Goal: Task Accomplishment & Management: Manage account settings

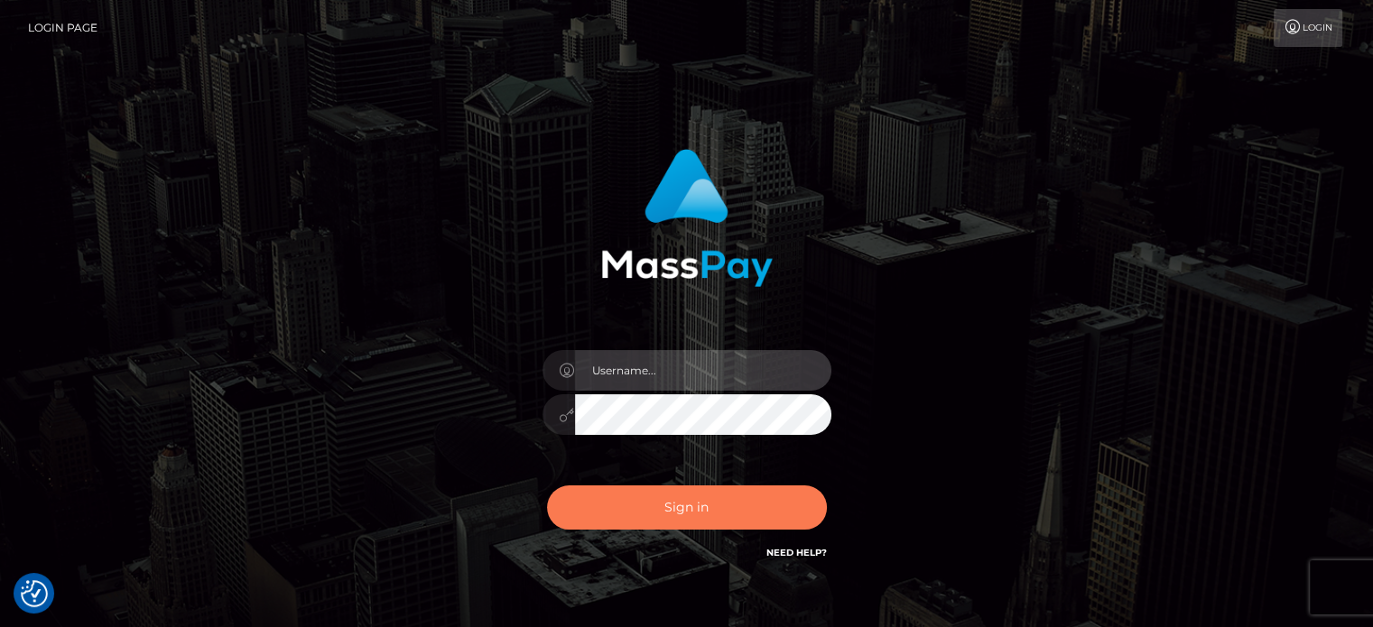
type input "josh.ace"
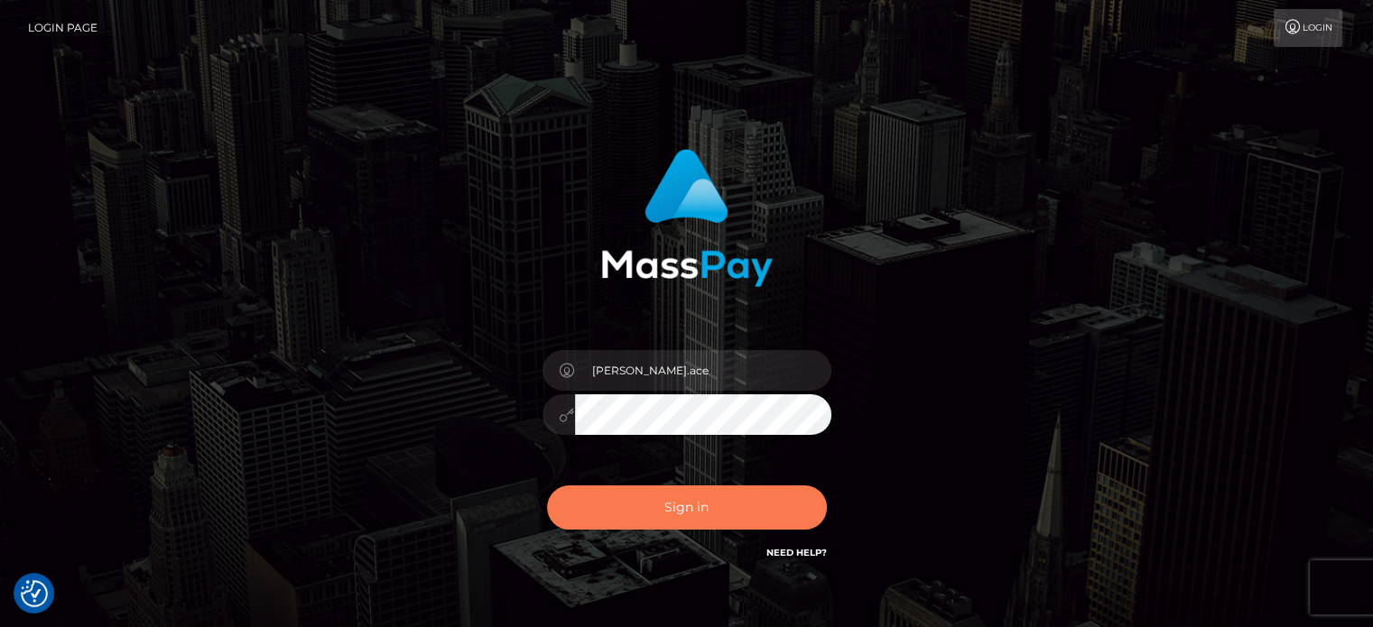
click at [614, 510] on button "Sign in" at bounding box center [687, 508] width 280 height 44
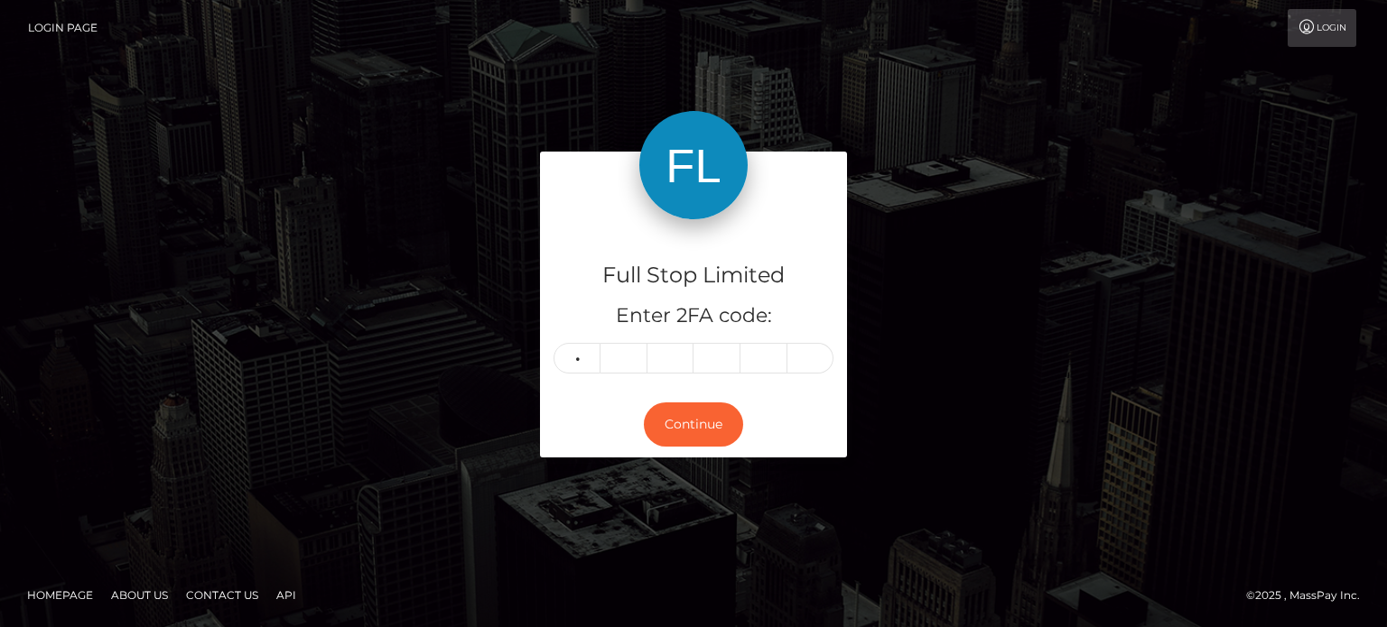
type input "2"
type input "0"
type input "4"
type input "2"
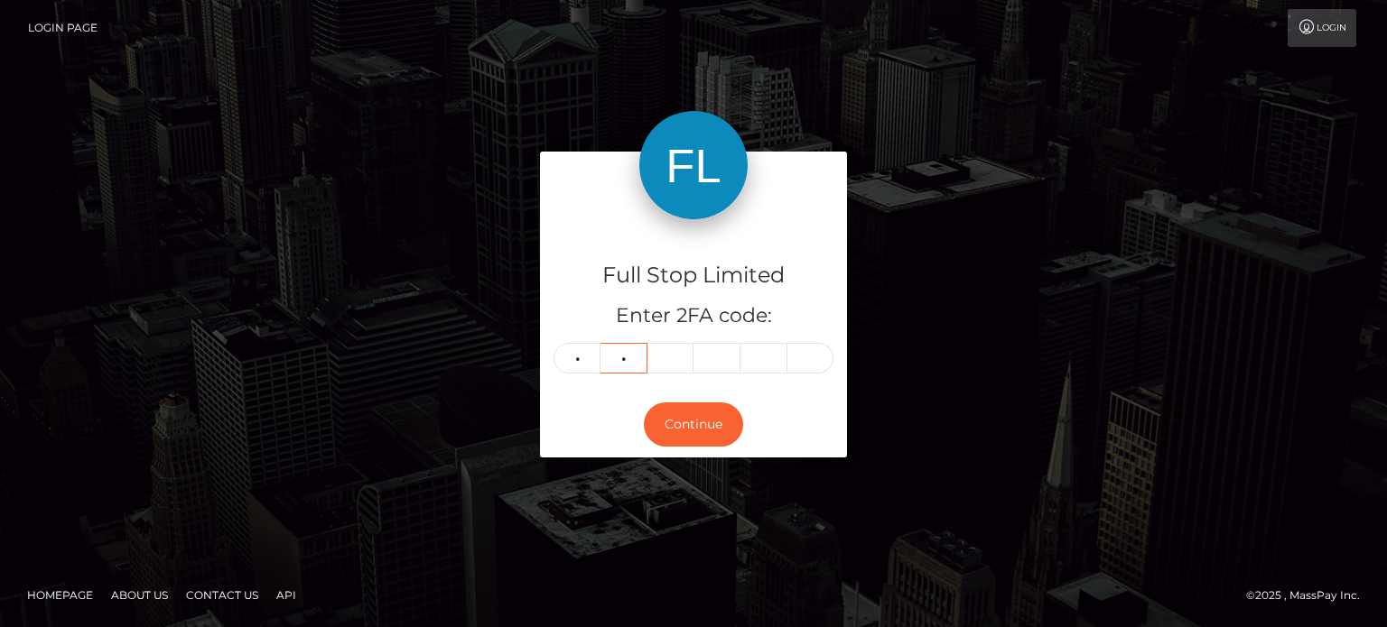
type input "0"
type input "2"
type input "0"
type input "4"
type input "6"
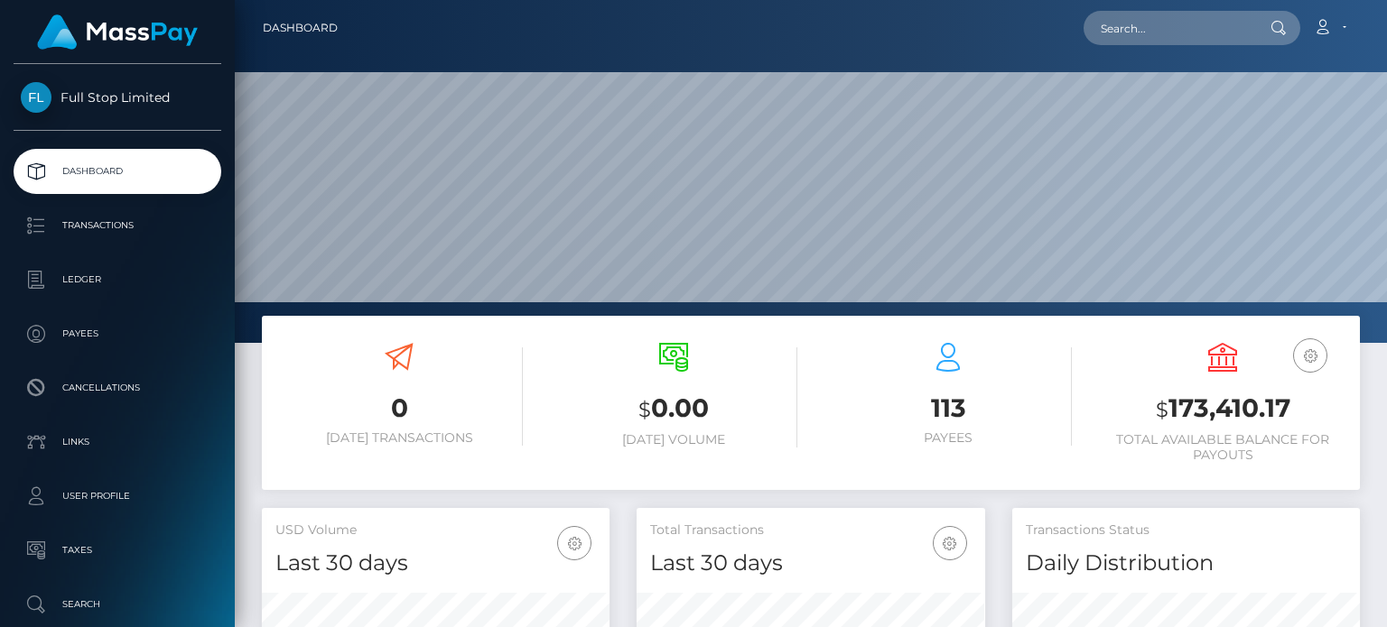
scroll to position [320, 347]
drag, startPoint x: 1169, startPoint y: 411, endPoint x: 1287, endPoint y: 407, distance: 117.4
click at [1287, 407] on h3 "$ 173,410.17" at bounding box center [1222, 409] width 247 height 37
copy h3 "173,410.17"
